Goal: Download file/media

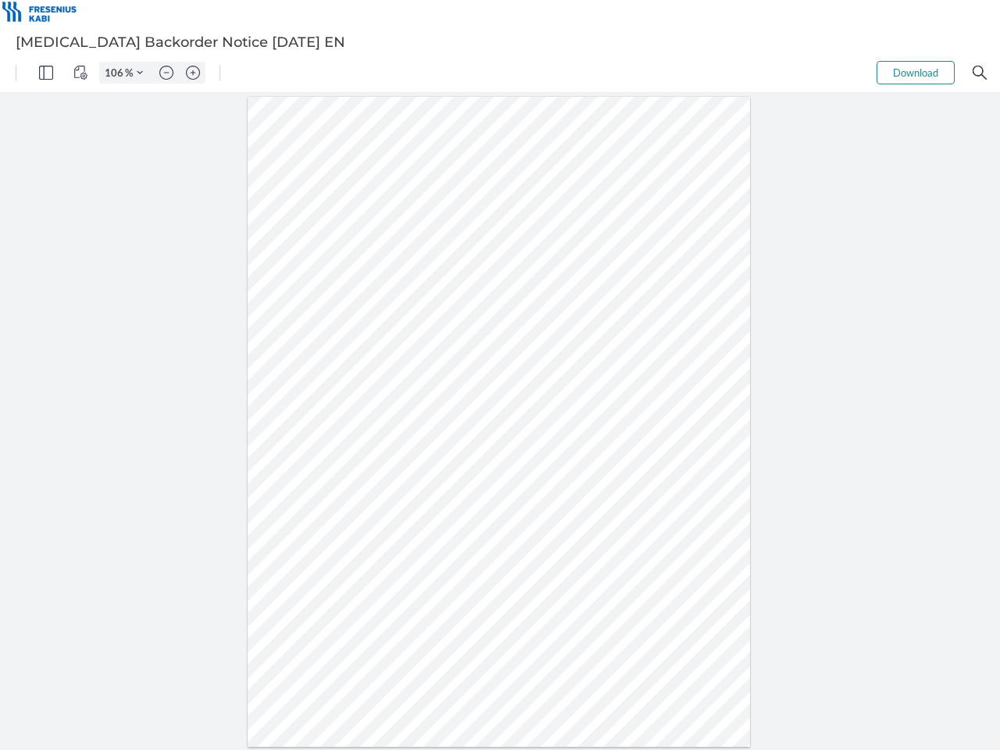
click at [46, 73] on img "Panel" at bounding box center [46, 73] width 14 height 14
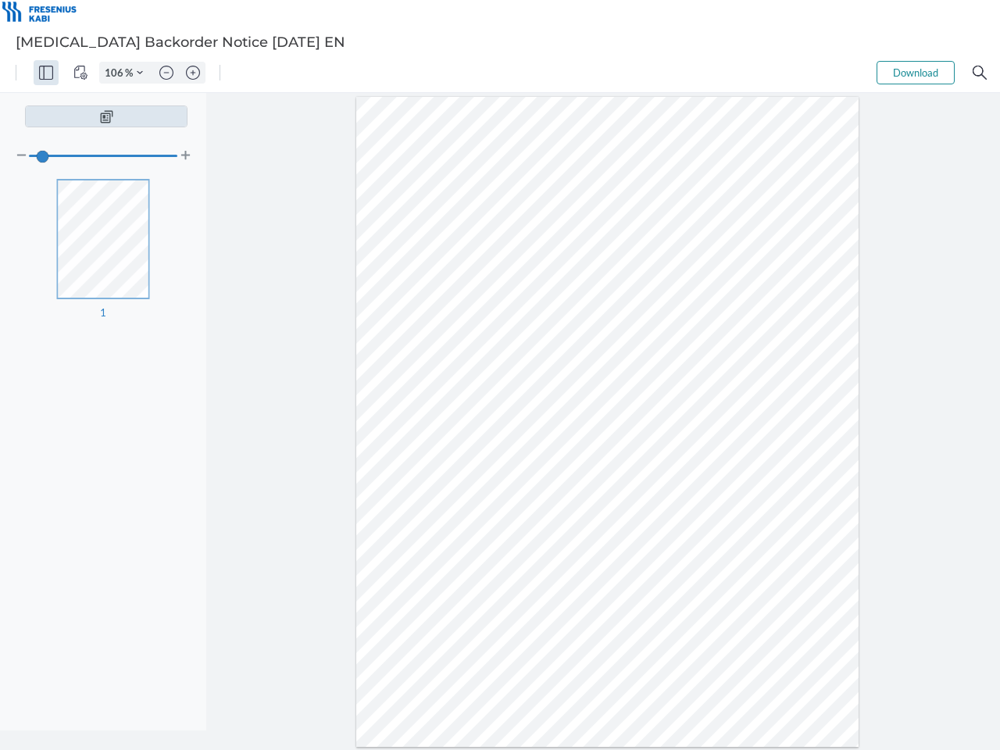
click at [80, 73] on img "View Controls" at bounding box center [80, 73] width 14 height 14
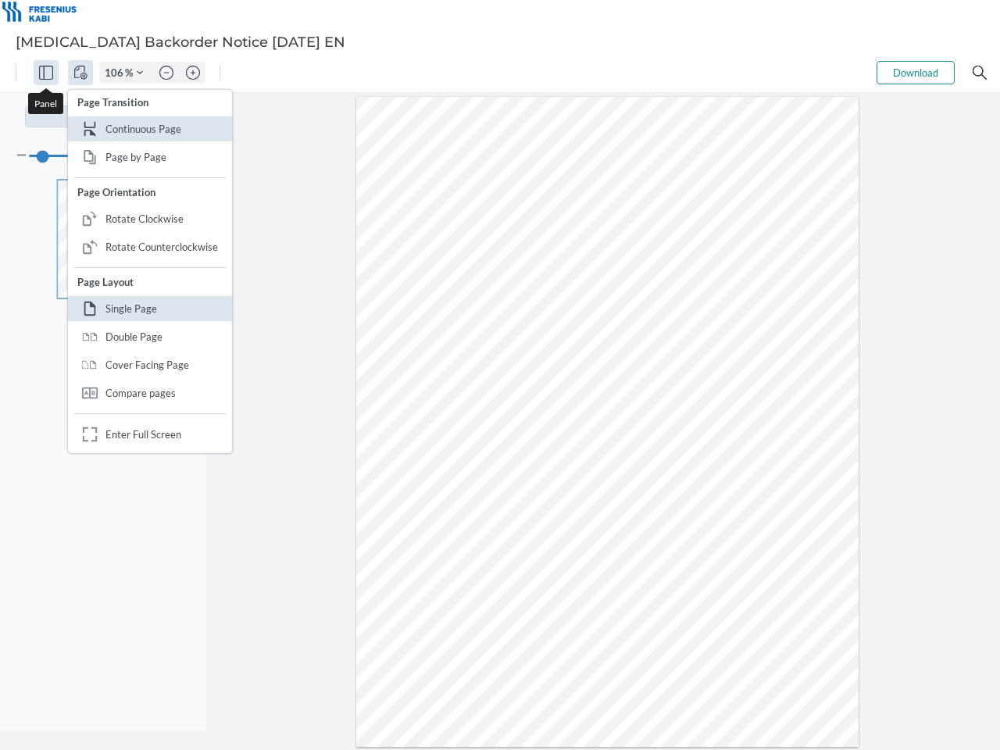
click at [116, 73] on input "106" at bounding box center [112, 73] width 25 height 14
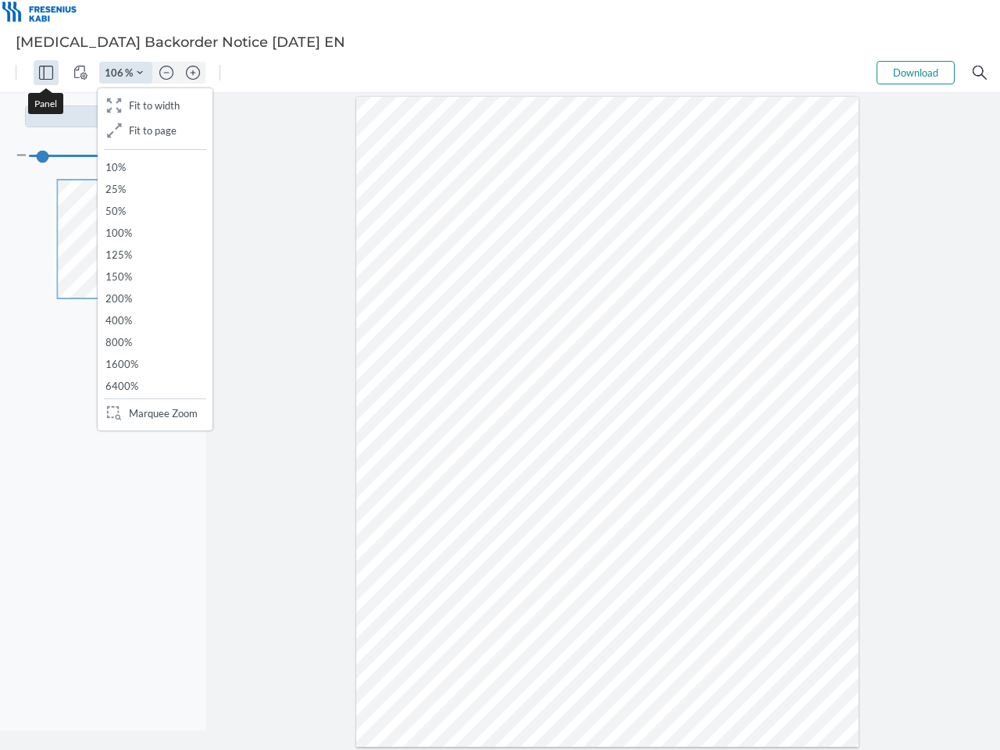
click at [140, 73] on img "Zoom Controls" at bounding box center [140, 73] width 6 height 6
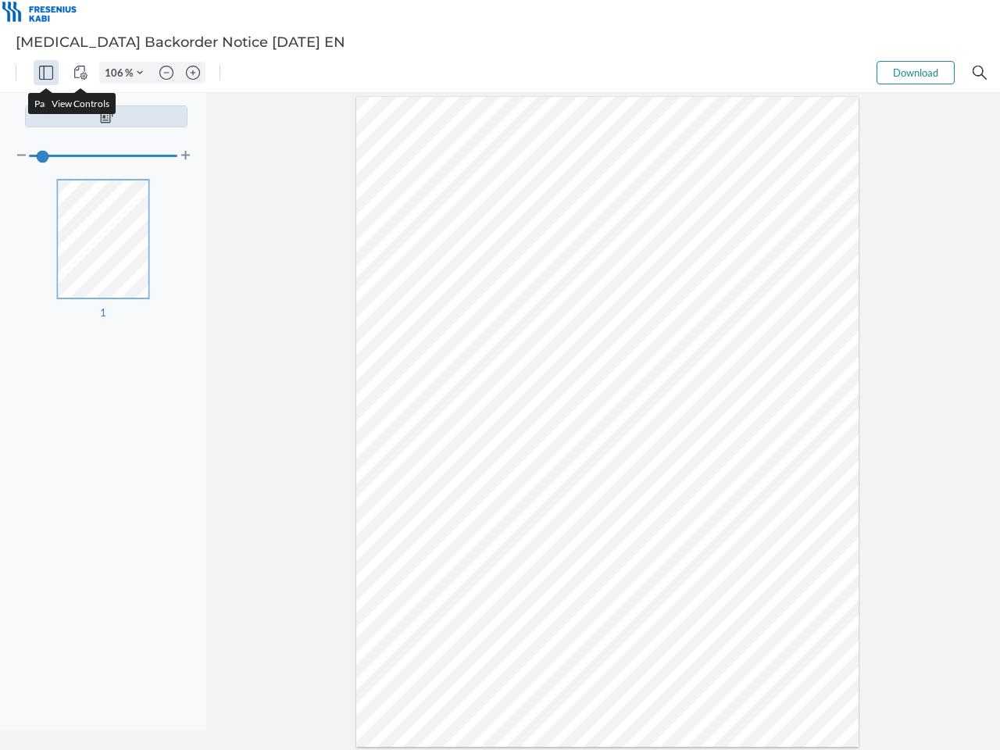
click at [166, 73] on img "Zoom out" at bounding box center [166, 73] width 14 height 14
click at [193, 73] on img "Zoom in" at bounding box center [193, 73] width 14 height 14
type input "106"
click at [916, 73] on button "Download" at bounding box center [916, 72] width 78 height 23
click at [980, 73] on img "Search" at bounding box center [980, 73] width 14 height 14
